Goal: Task Accomplishment & Management: Complete application form

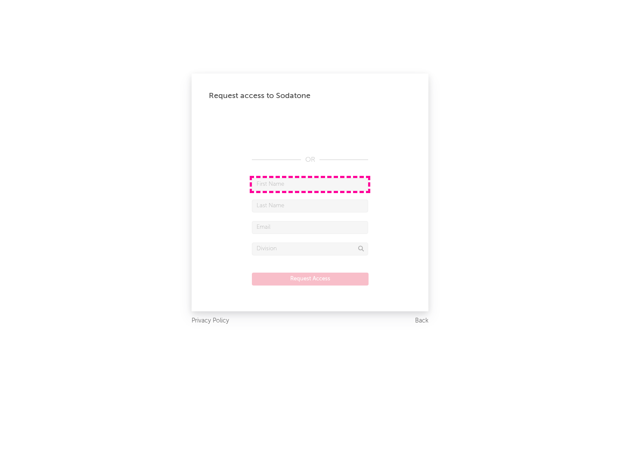
click at [310, 184] on input "text" at bounding box center [310, 184] width 116 height 13
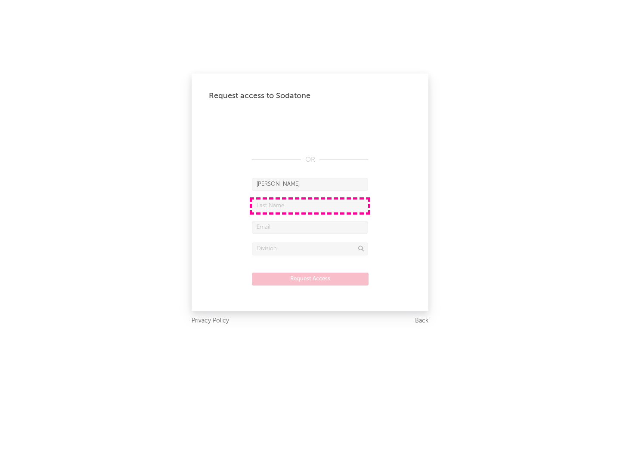
type input "[PERSON_NAME]"
click at [310, 206] on input "text" at bounding box center [310, 206] width 116 height 13
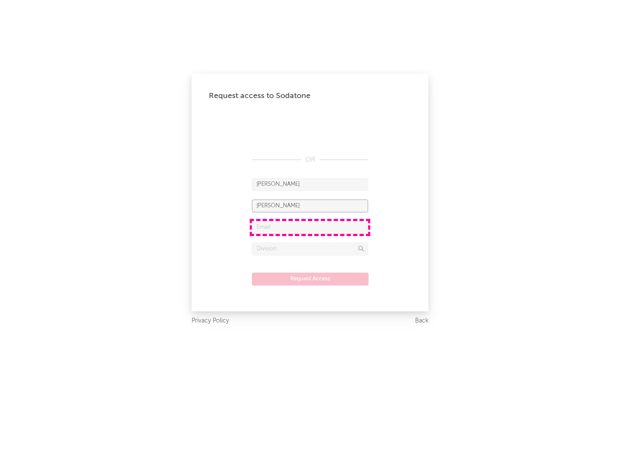
type input "[PERSON_NAME]"
click at [310, 227] on input "text" at bounding box center [310, 227] width 116 height 13
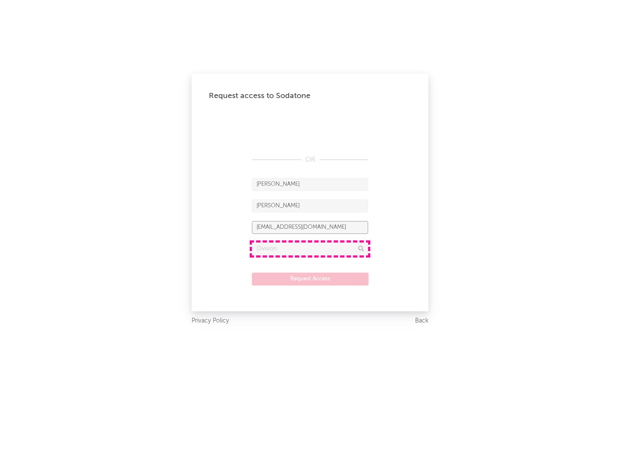
type input "[EMAIL_ADDRESS][DOMAIN_NAME]"
click at [310, 249] on input "text" at bounding box center [310, 249] width 116 height 13
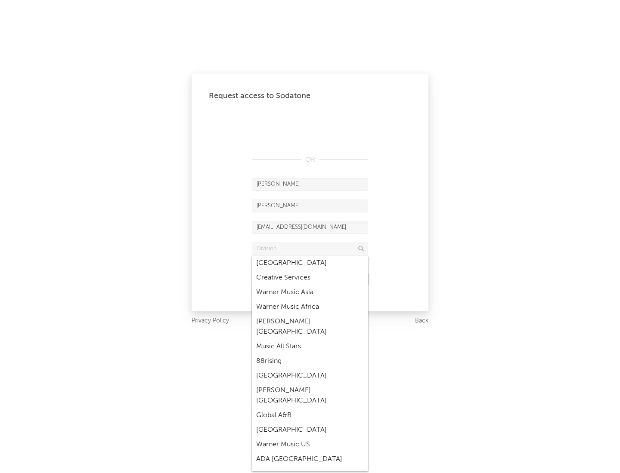
click at [307, 339] on div "Music All Stars" at bounding box center [310, 346] width 116 height 15
type input "Music All Stars"
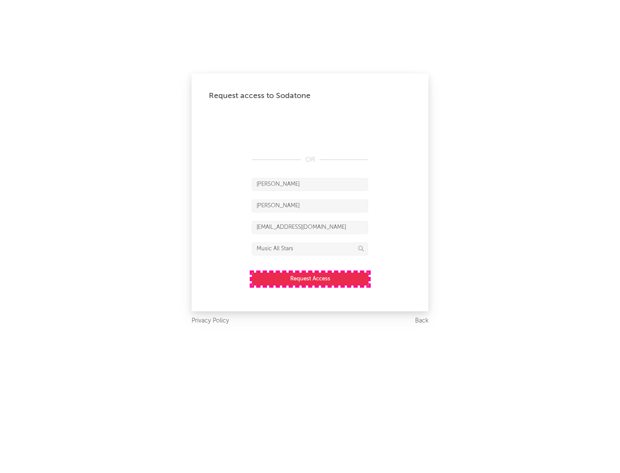
click at [310, 279] on button "Request Access" at bounding box center [310, 279] width 117 height 13
